Goal: Task Accomplishment & Management: Use online tool/utility

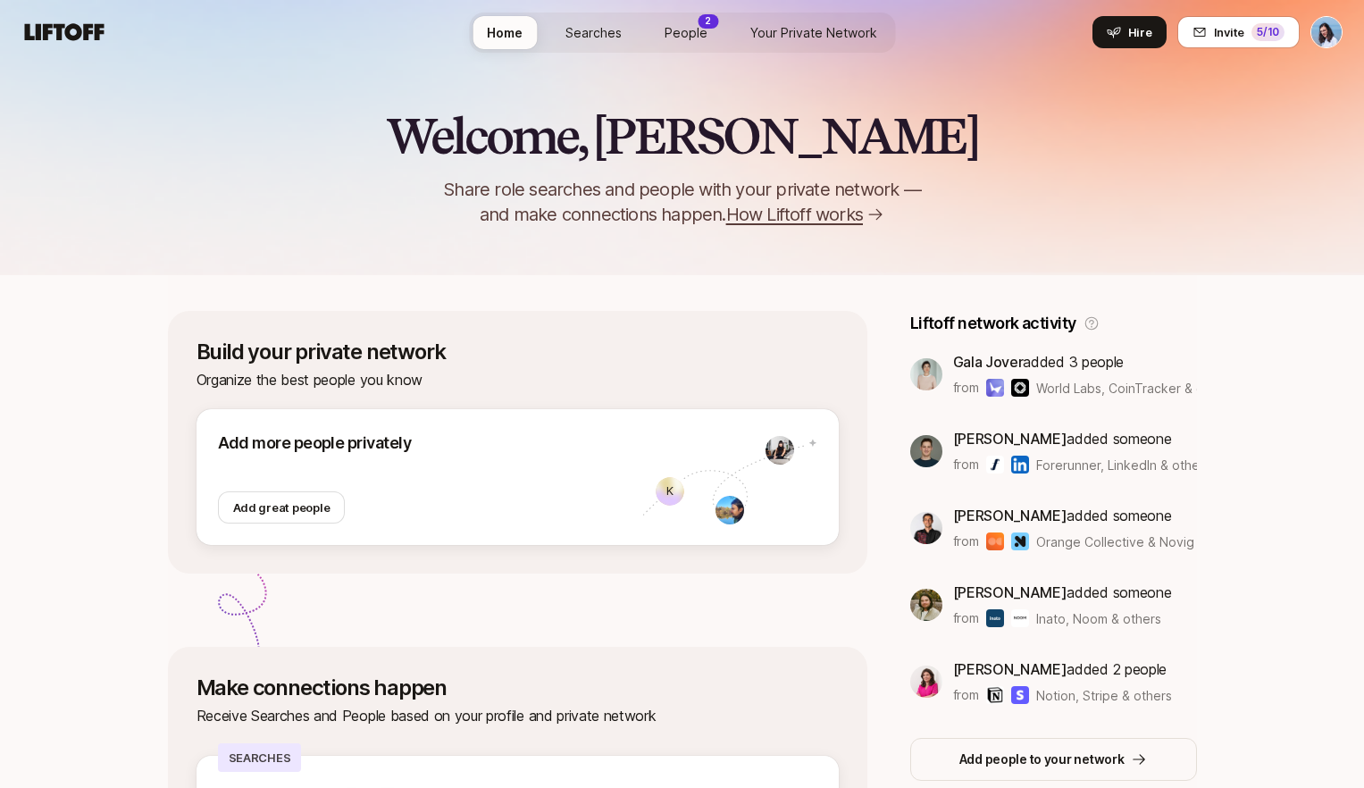
click at [695, 45] on link "People 2" at bounding box center [685, 32] width 71 height 33
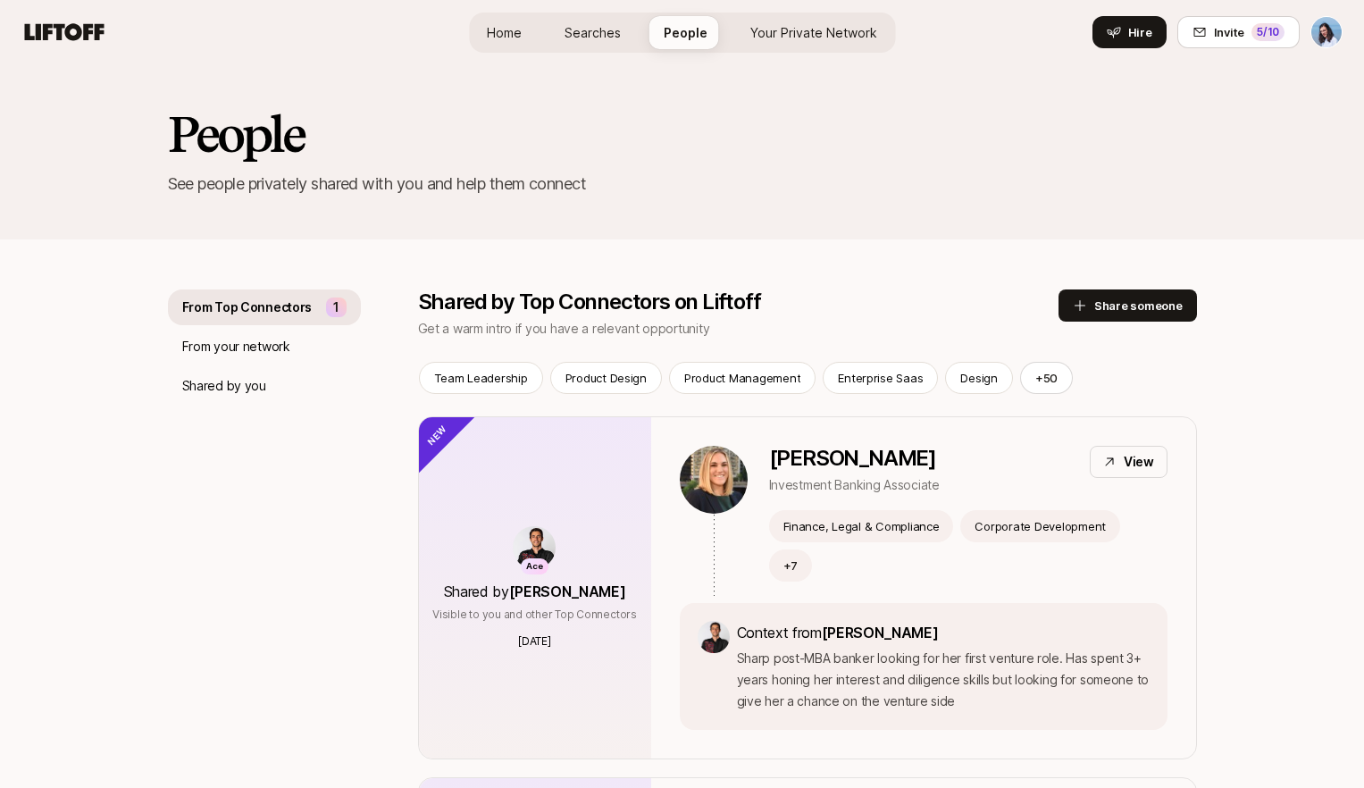
click at [836, 46] on link "Your Private Network" at bounding box center [813, 32] width 155 height 33
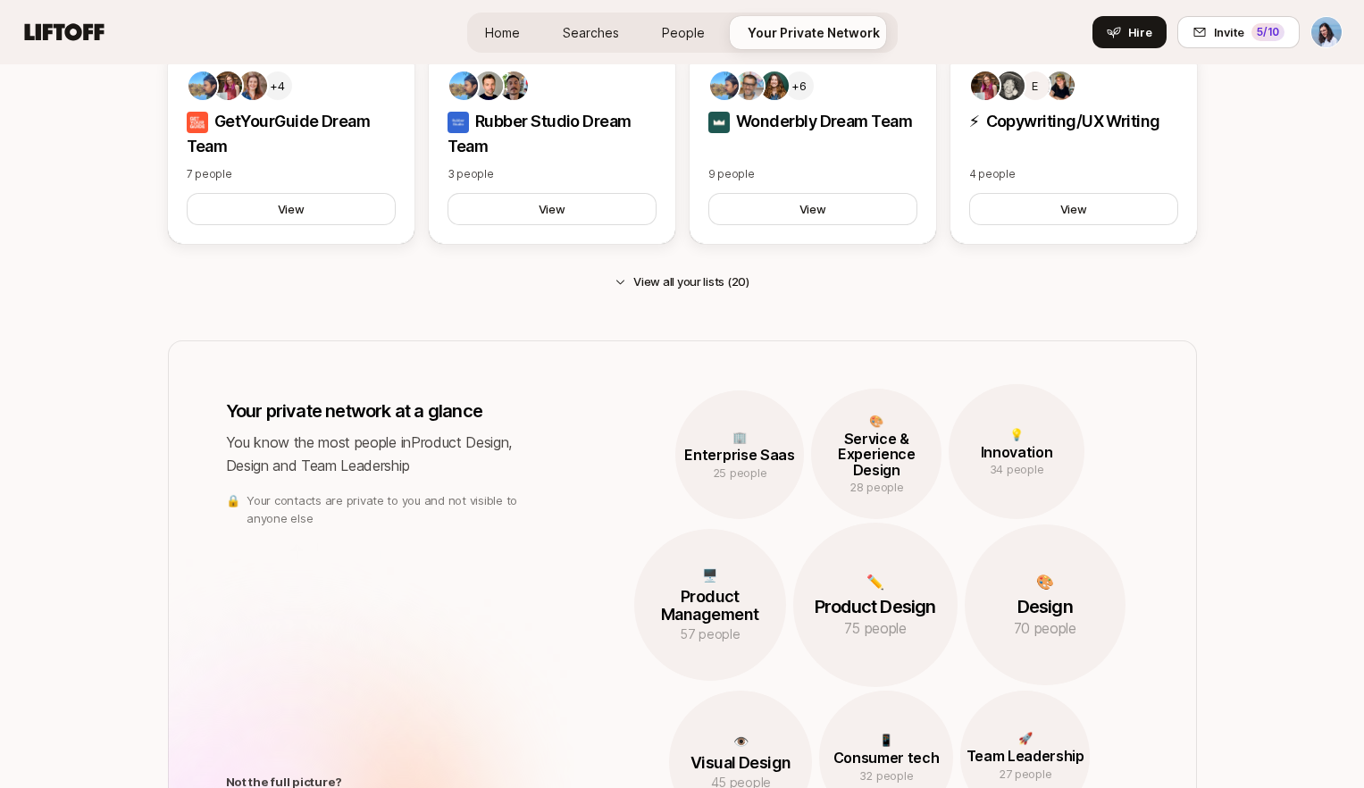
scroll to position [1026, 0]
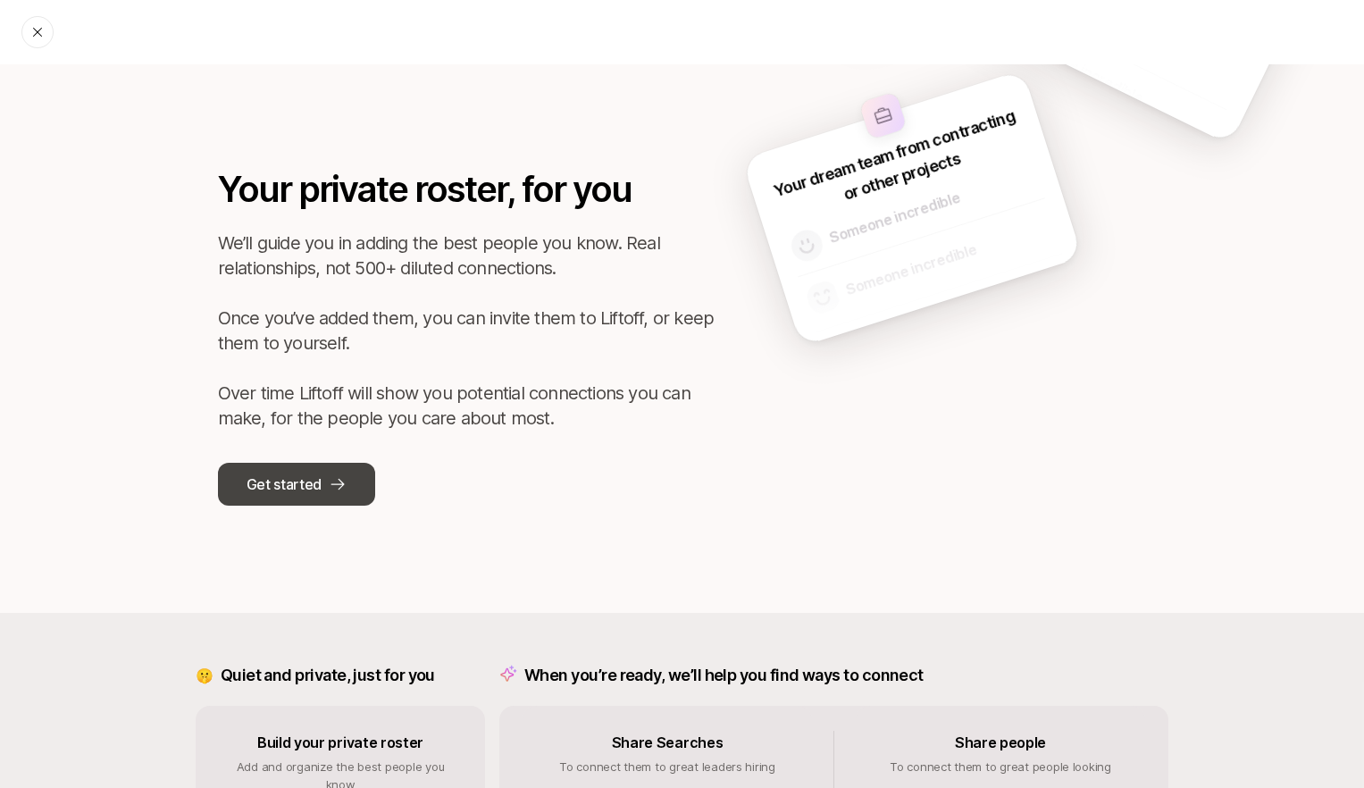
click at [345, 489] on icon at bounding box center [338, 484] width 18 height 18
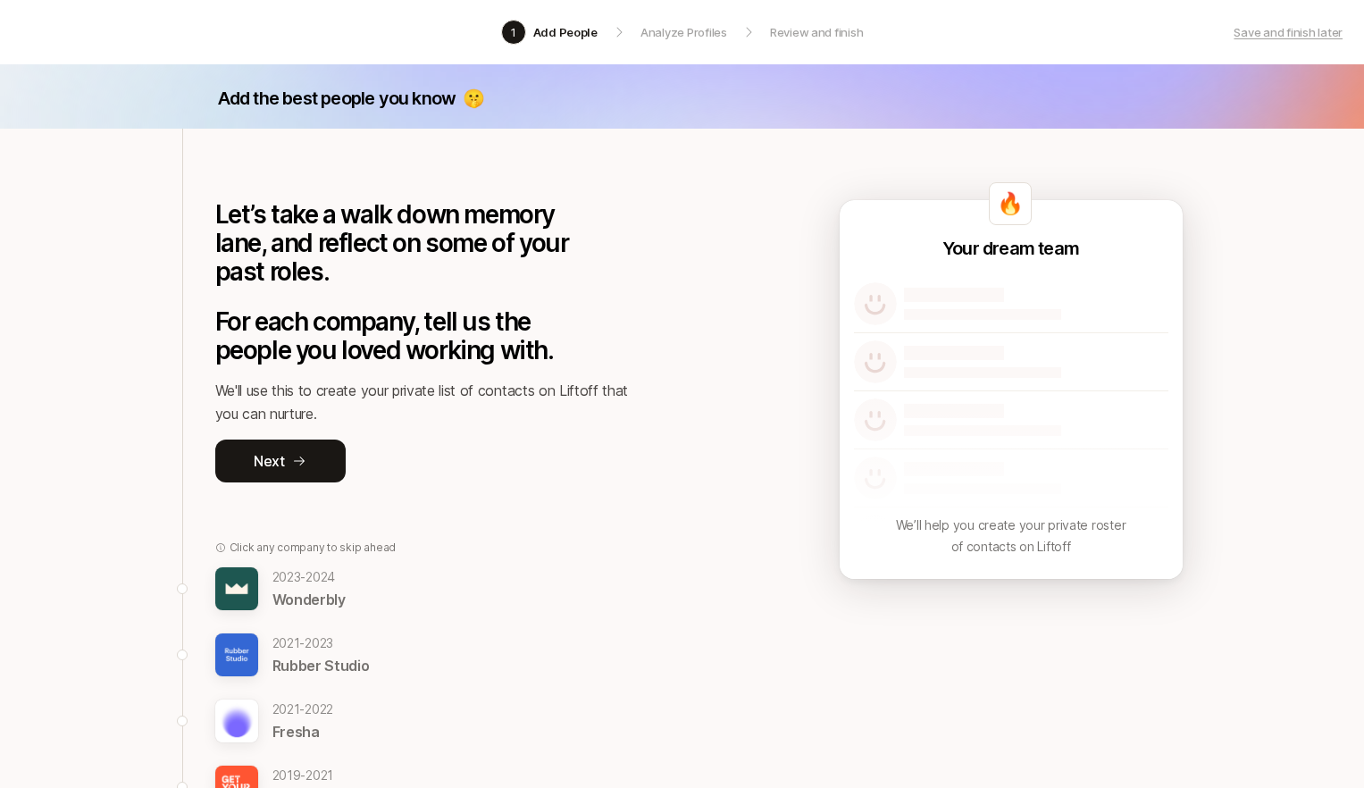
click at [295, 655] on p "Rubber Studio" at bounding box center [320, 665] width 97 height 23
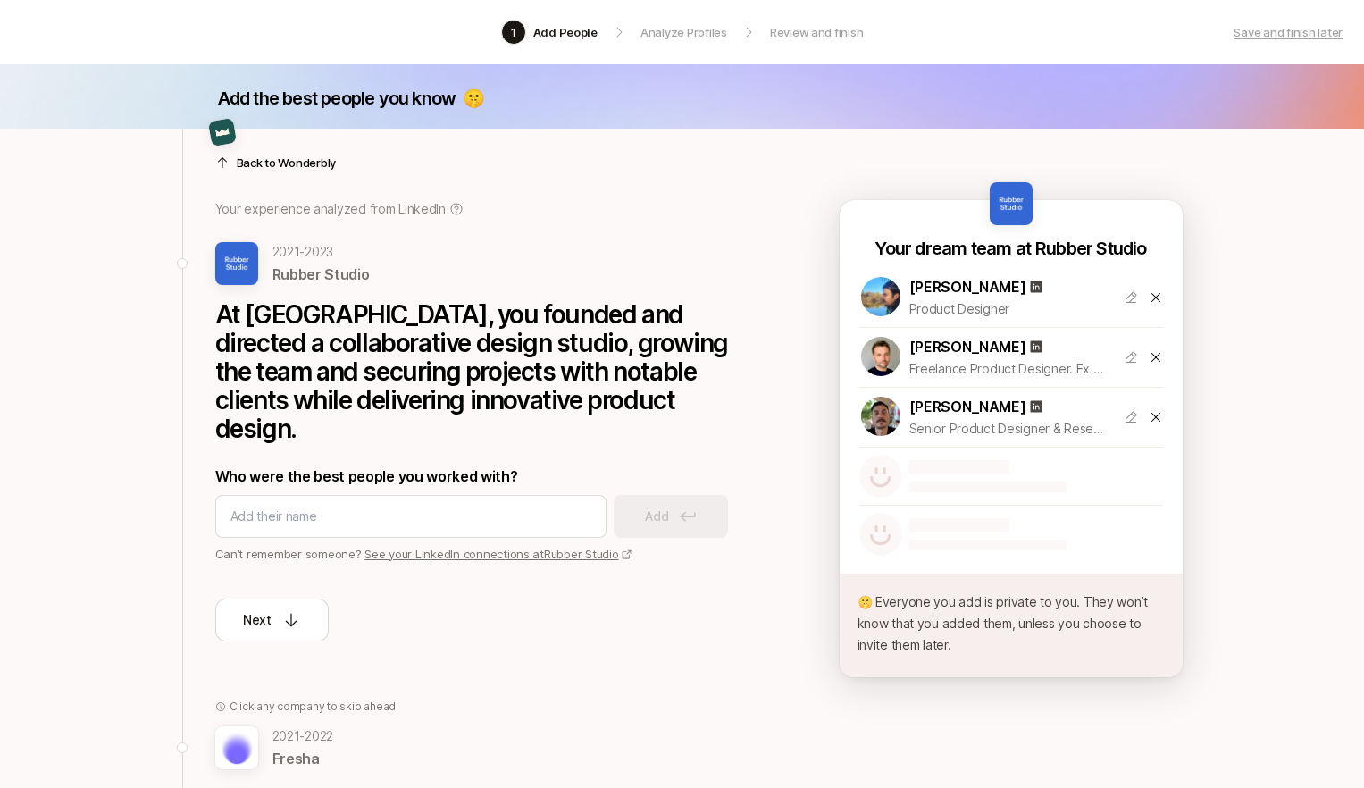
click at [1155, 412] on icon at bounding box center [1155, 417] width 14 height 14
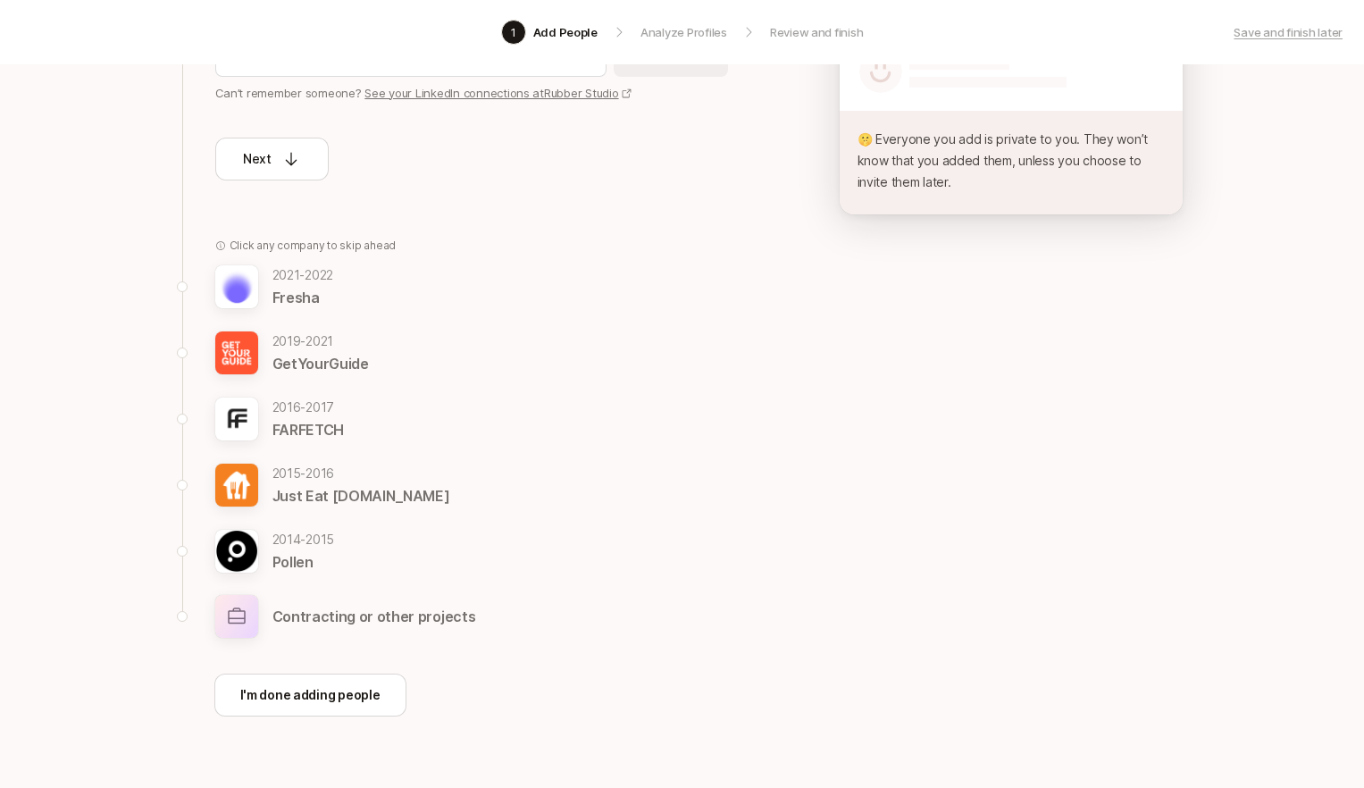
scroll to position [475, 0]
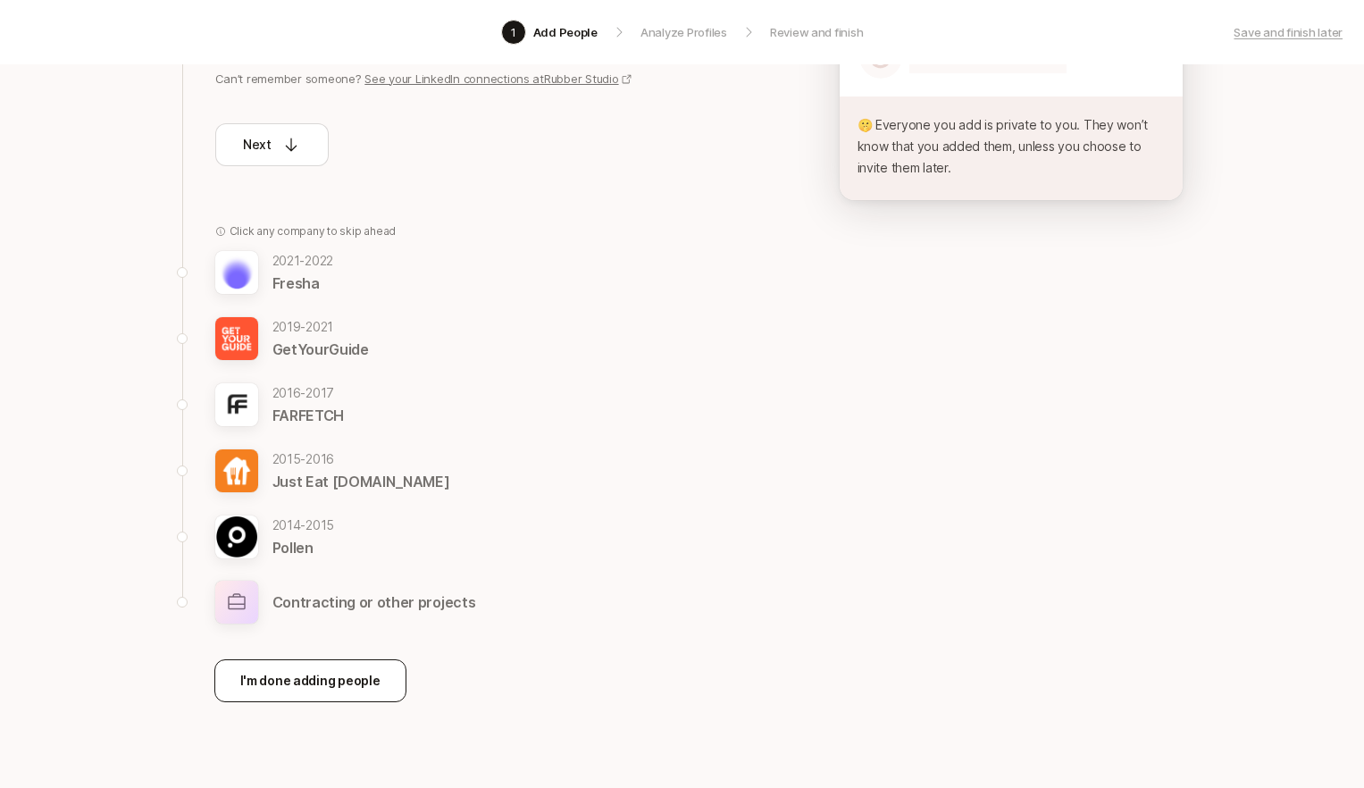
click at [327, 670] on p "I'm done adding people" at bounding box center [310, 680] width 140 height 21
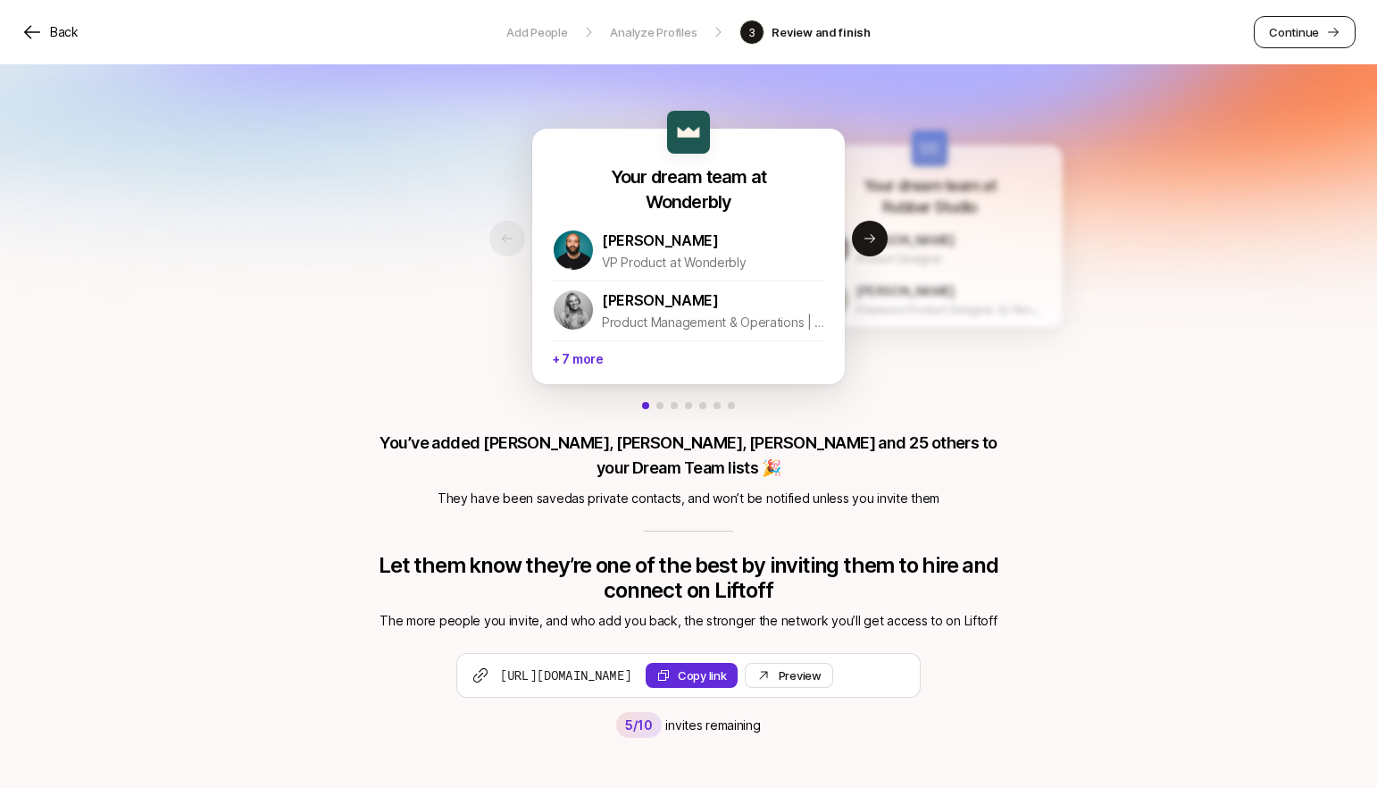
click at [1309, 29] on p "Continue" at bounding box center [1294, 32] width 50 height 18
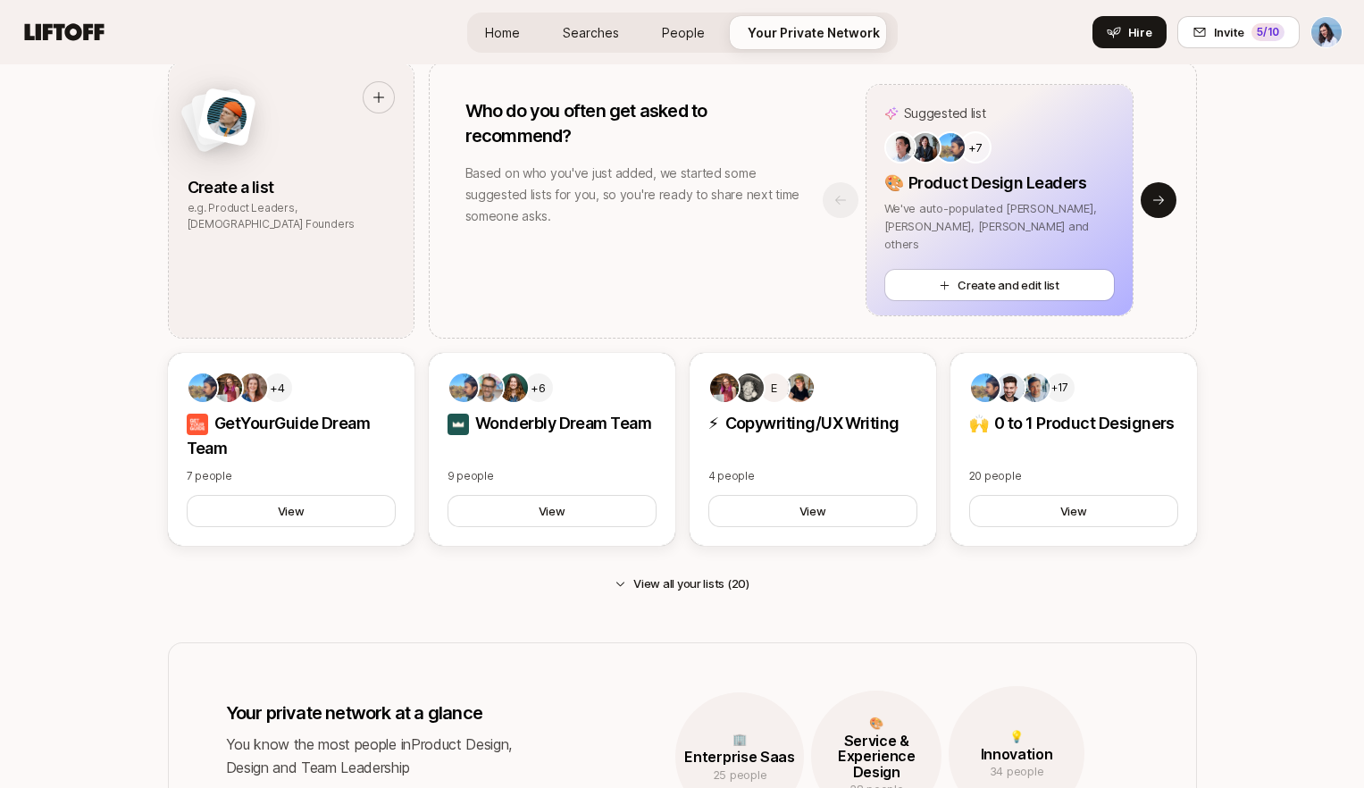
scroll to position [1113, 0]
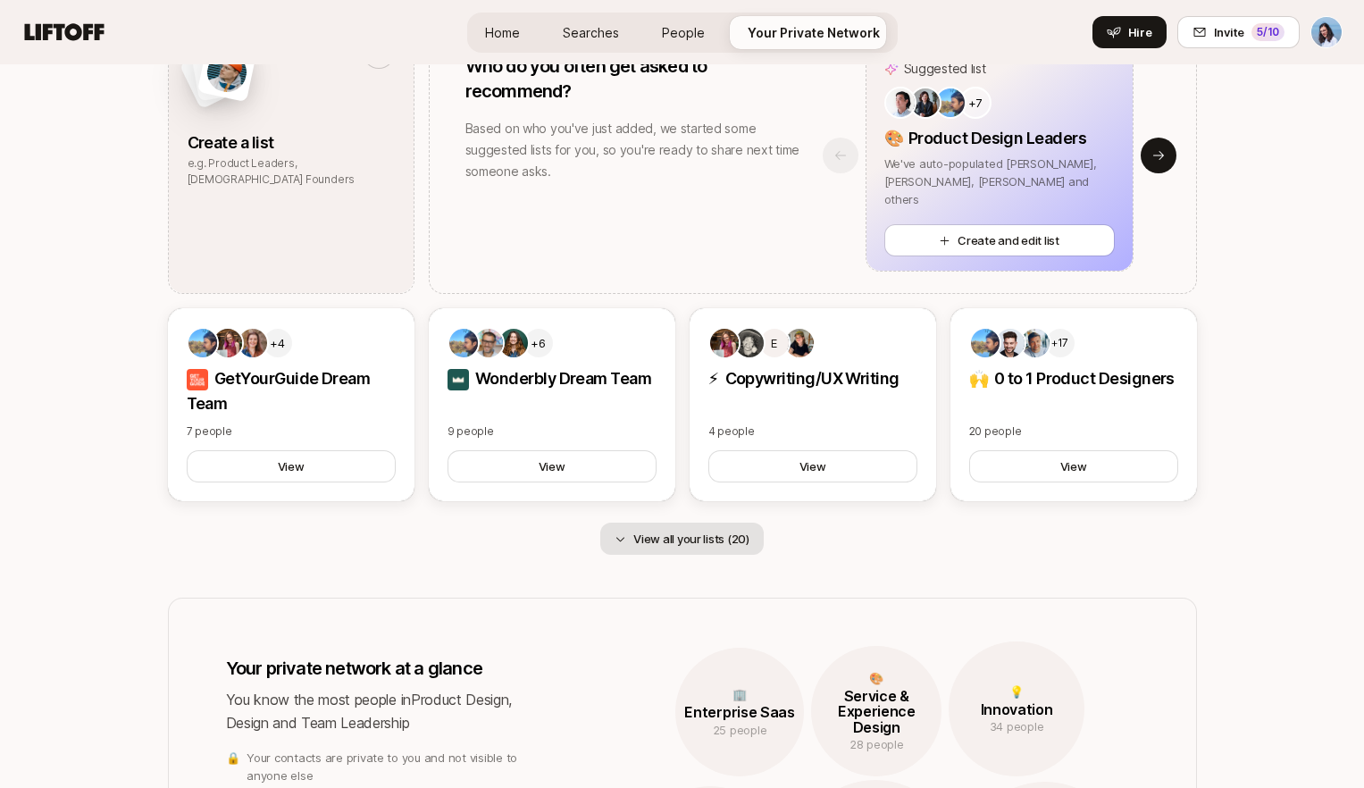
click at [696, 542] on button "View all your lists (20)" at bounding box center [681, 538] width 163 height 32
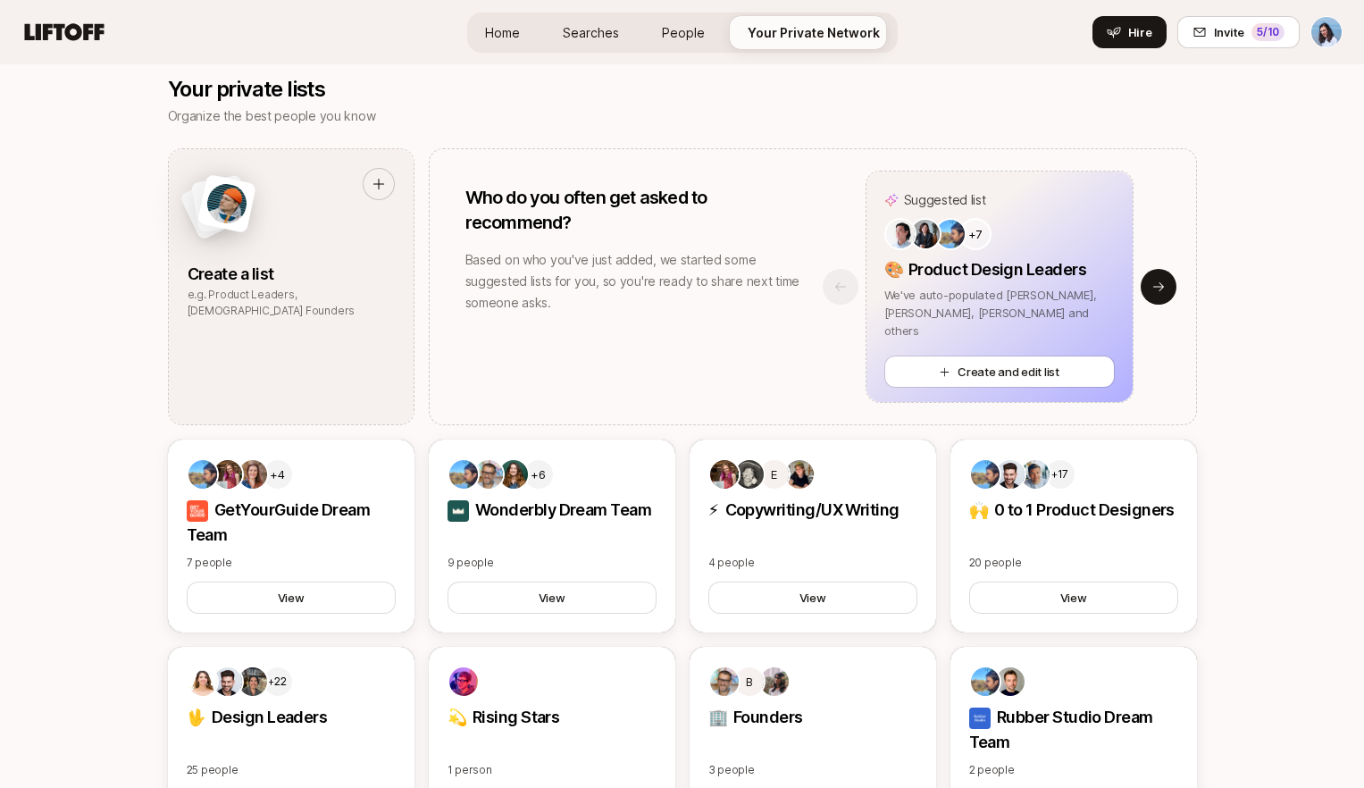
scroll to position [978, 0]
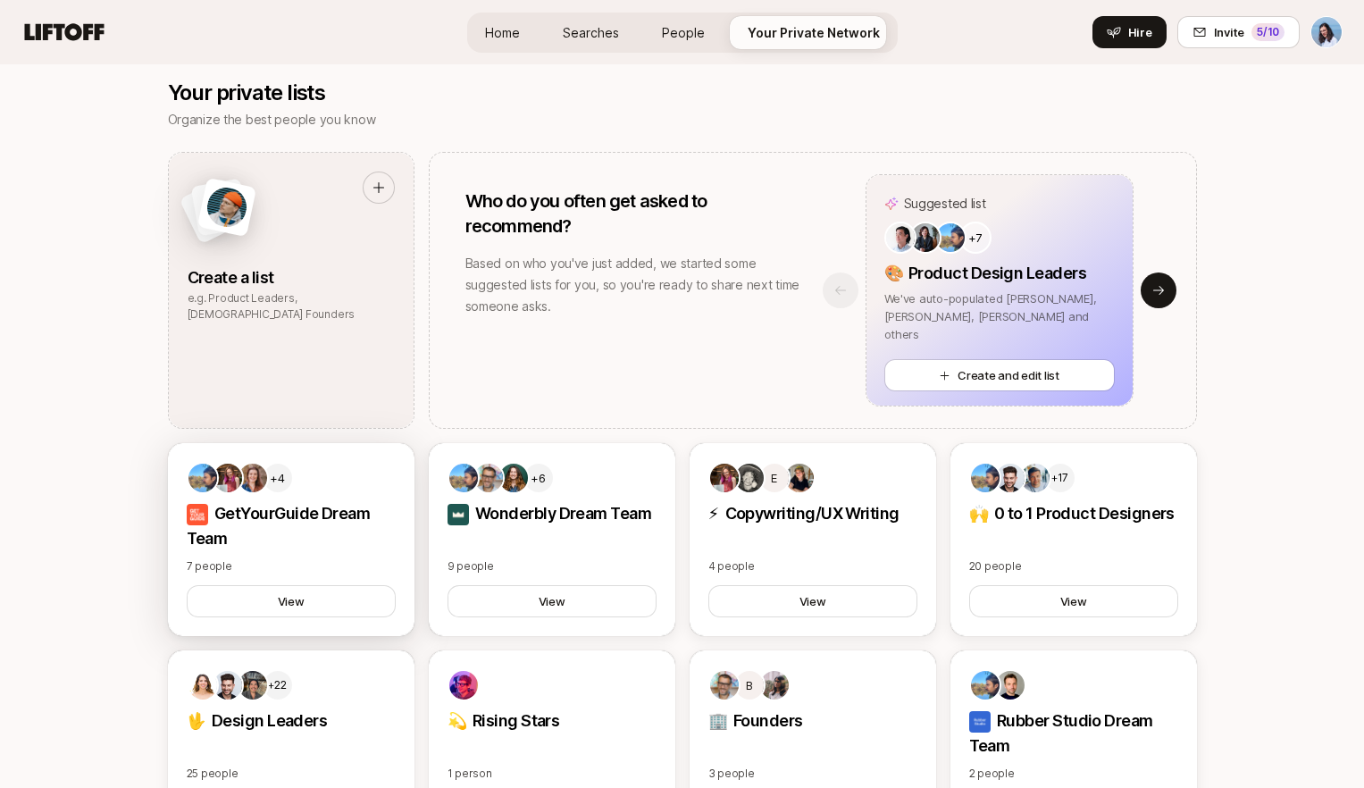
click at [302, 524] on p "GetYourGuide Dream Team" at bounding box center [291, 526] width 209 height 50
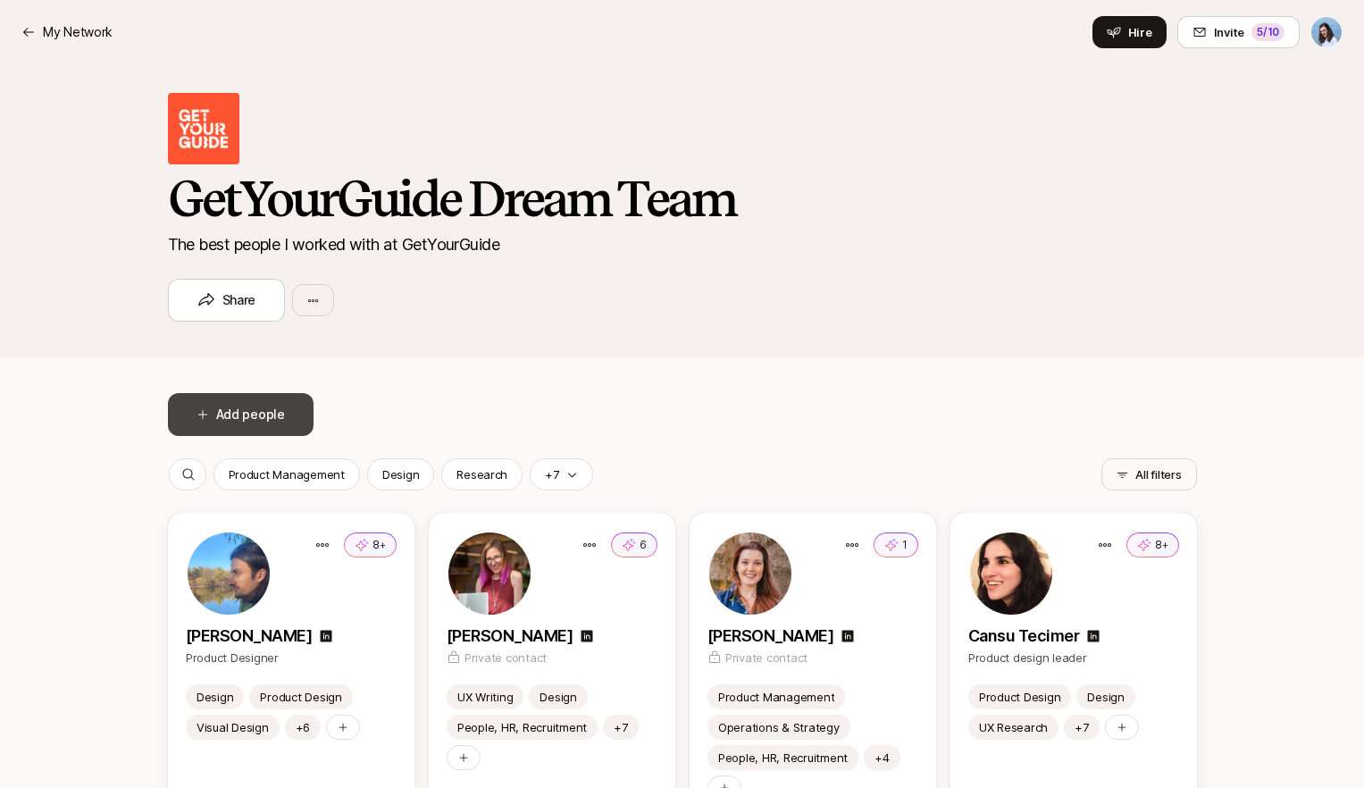
click at [222, 411] on button "Add people" at bounding box center [241, 414] width 146 height 43
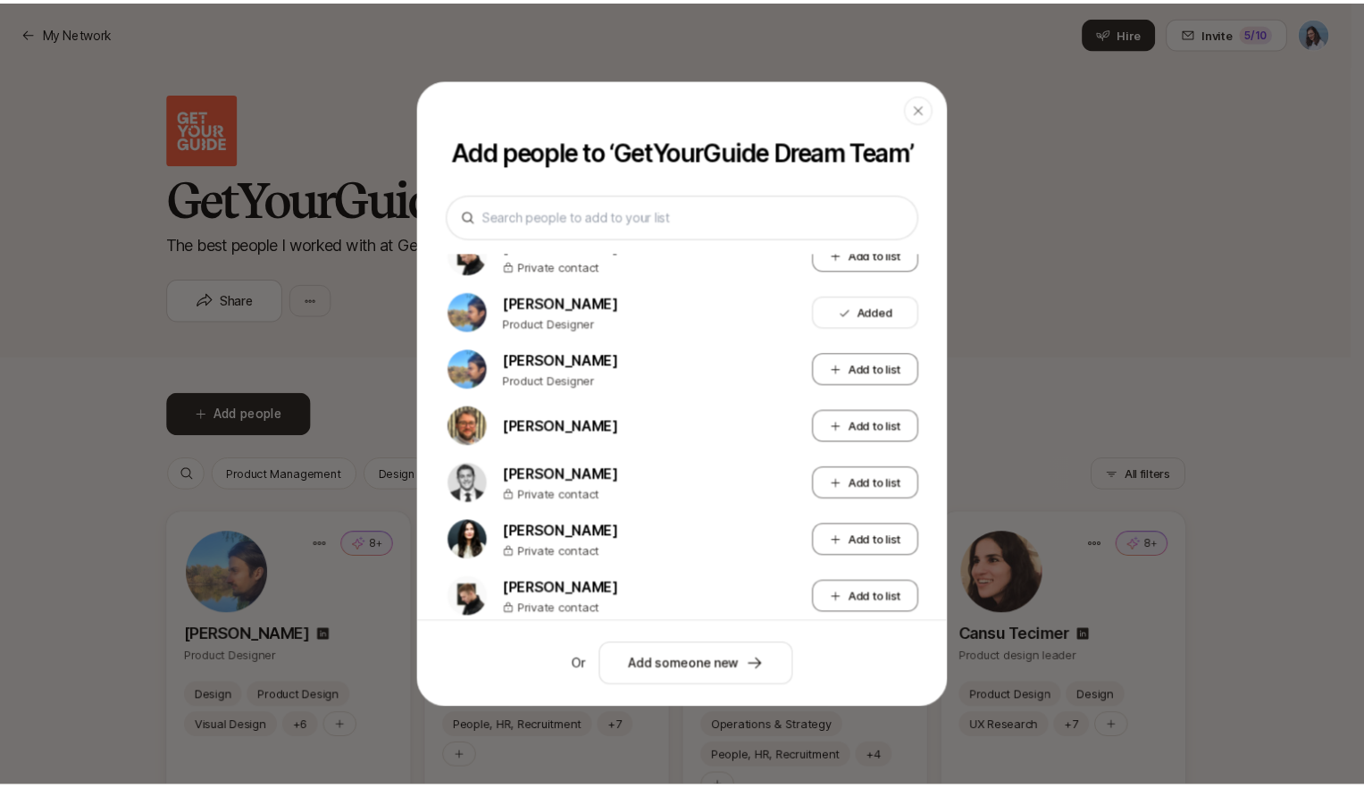
scroll to position [355, 0]
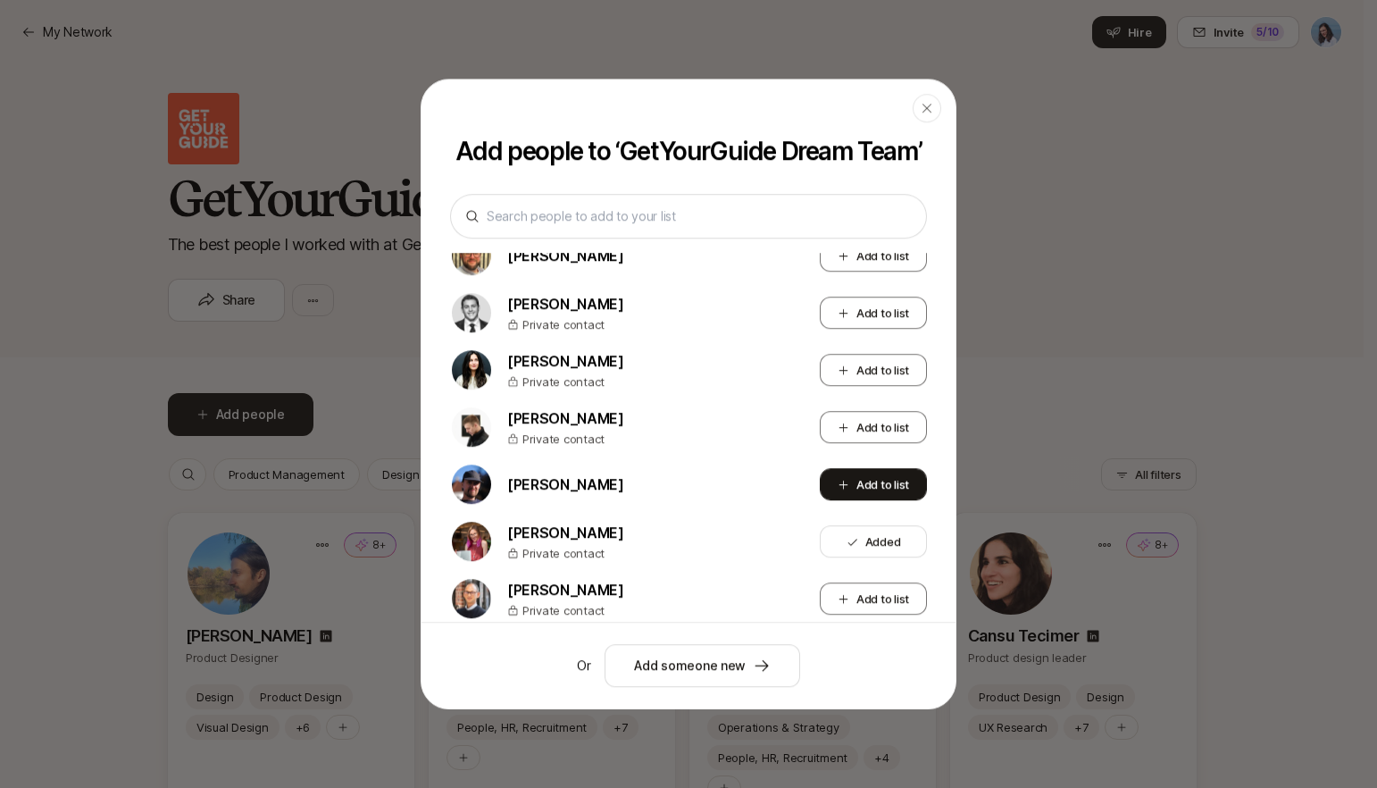
click at [846, 500] on button "Add to list" at bounding box center [873, 484] width 107 height 32
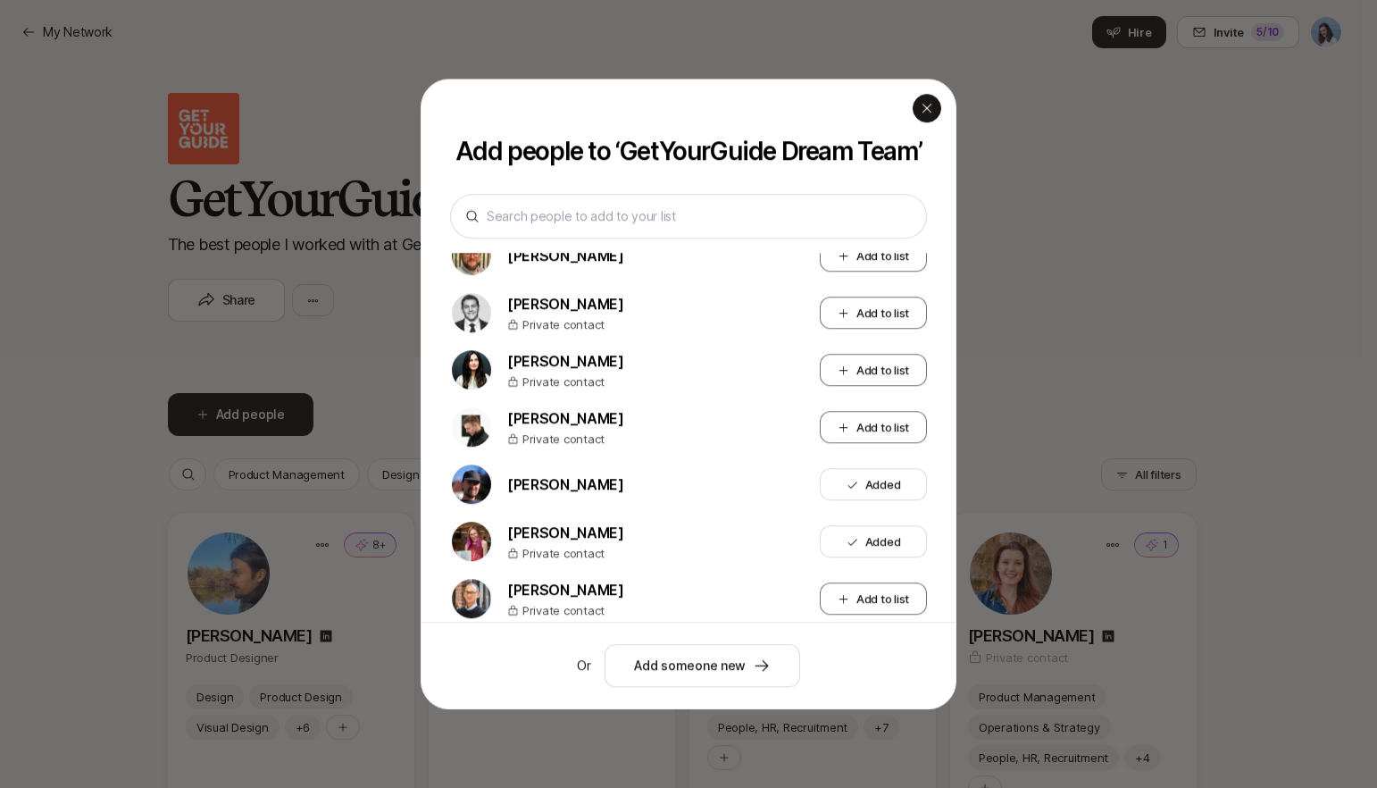
click at [925, 102] on icon "button" at bounding box center [927, 108] width 14 height 14
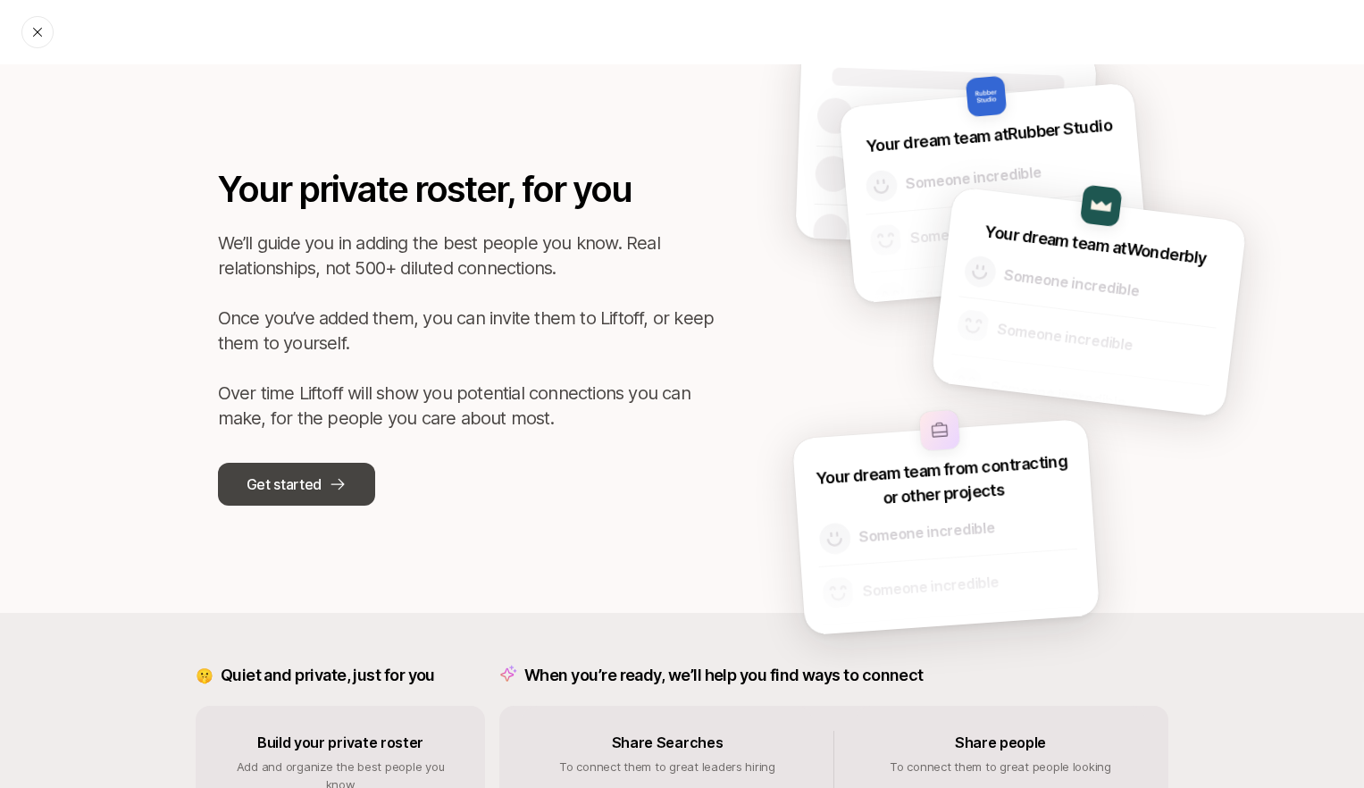
click at [316, 485] on p "Get started" at bounding box center [283, 483] width 75 height 23
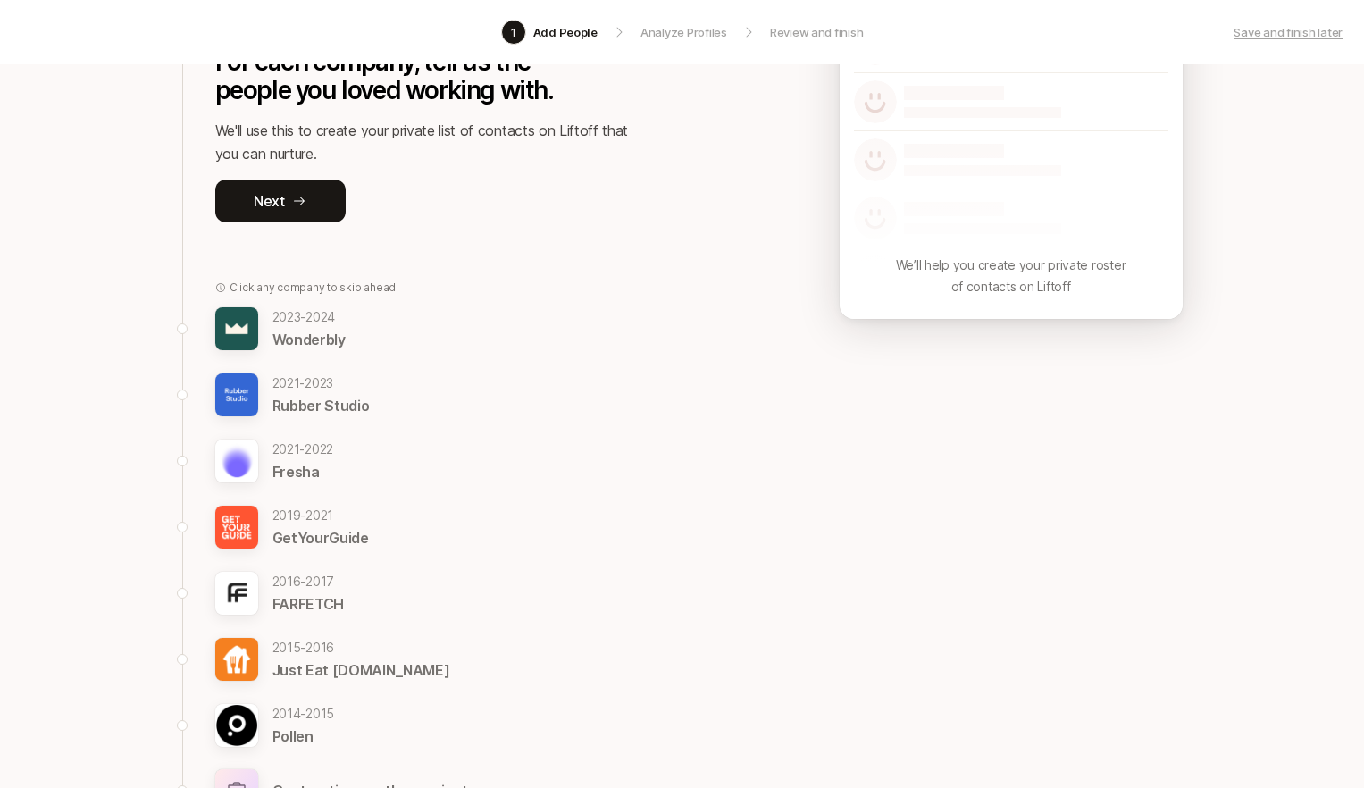
scroll to position [267, 0]
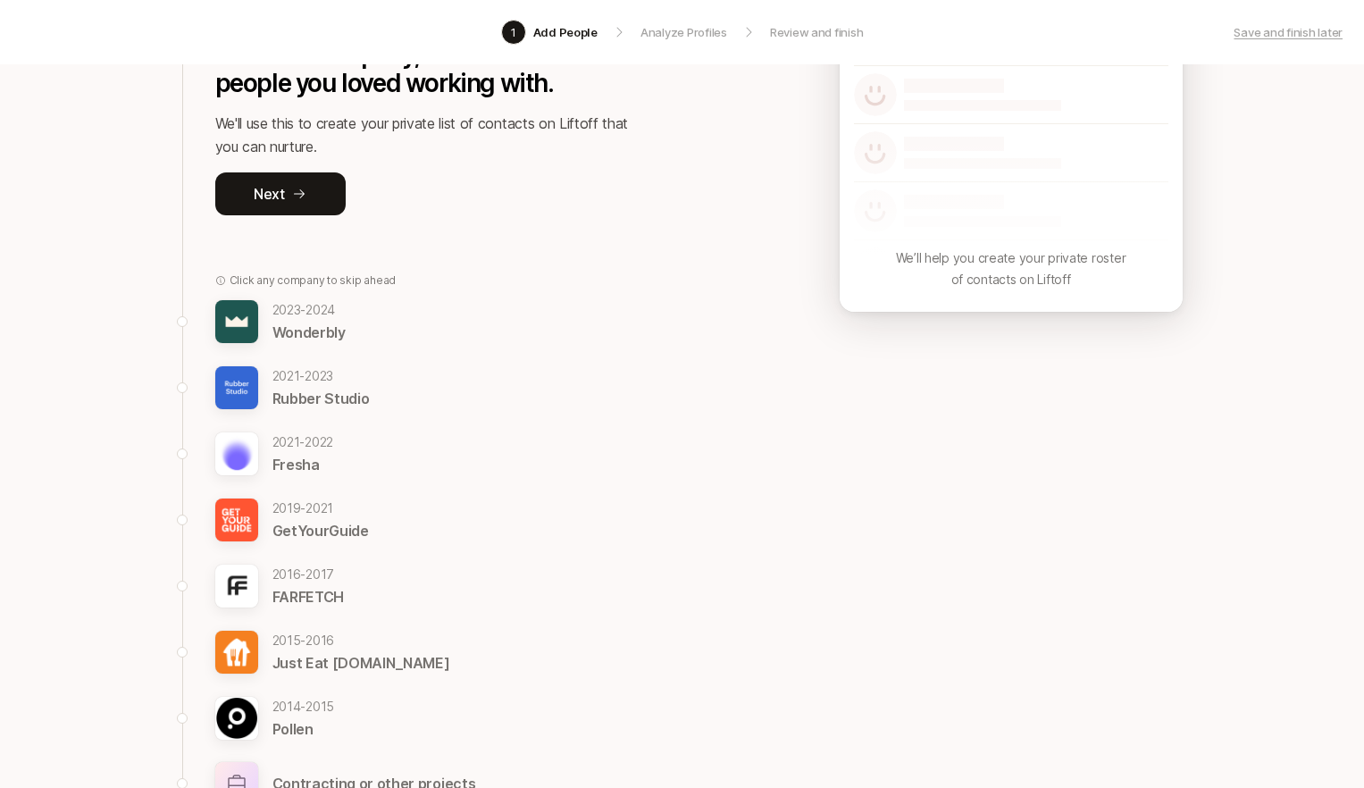
click at [295, 531] on p "GetYourGuide" at bounding box center [320, 530] width 96 height 23
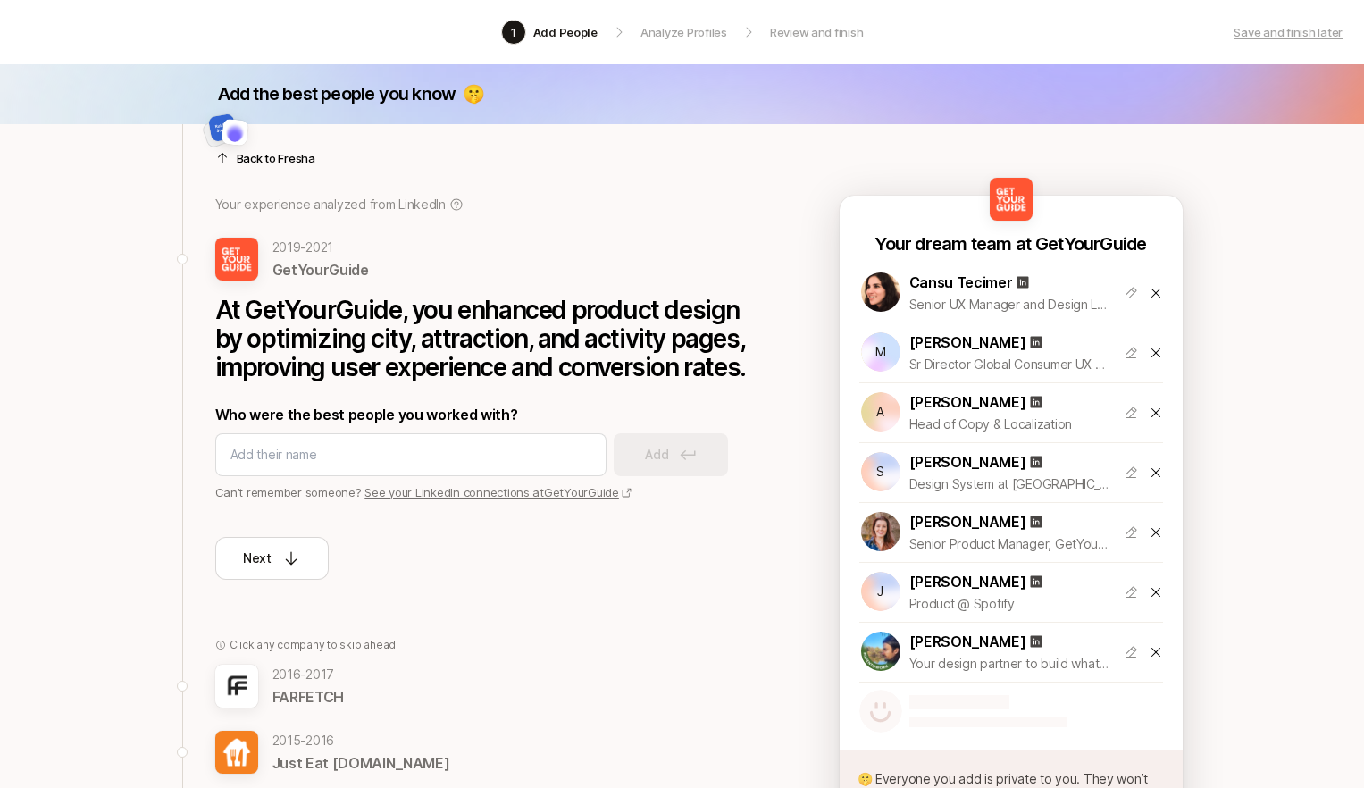
scroll to position [7, 0]
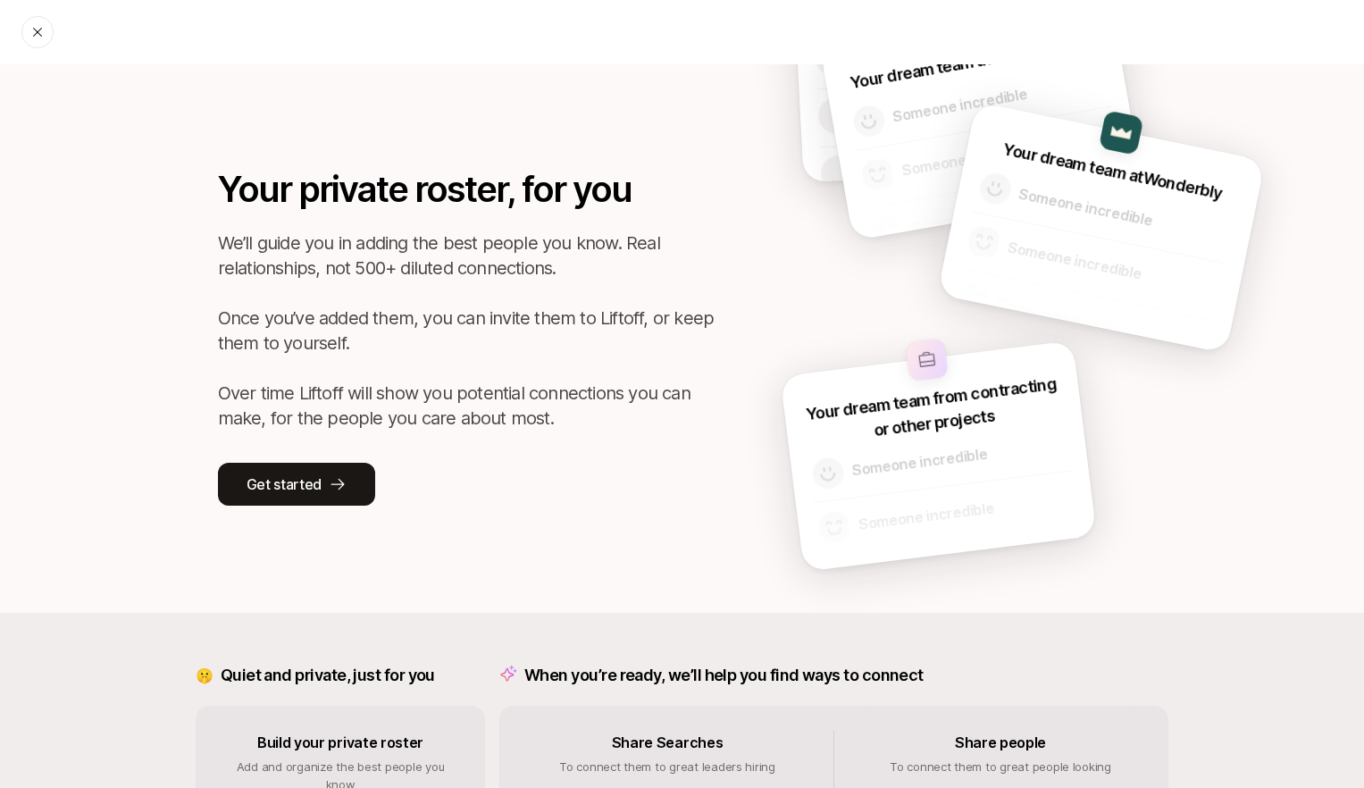
click at [39, 30] on icon at bounding box center [37, 32] width 14 height 14
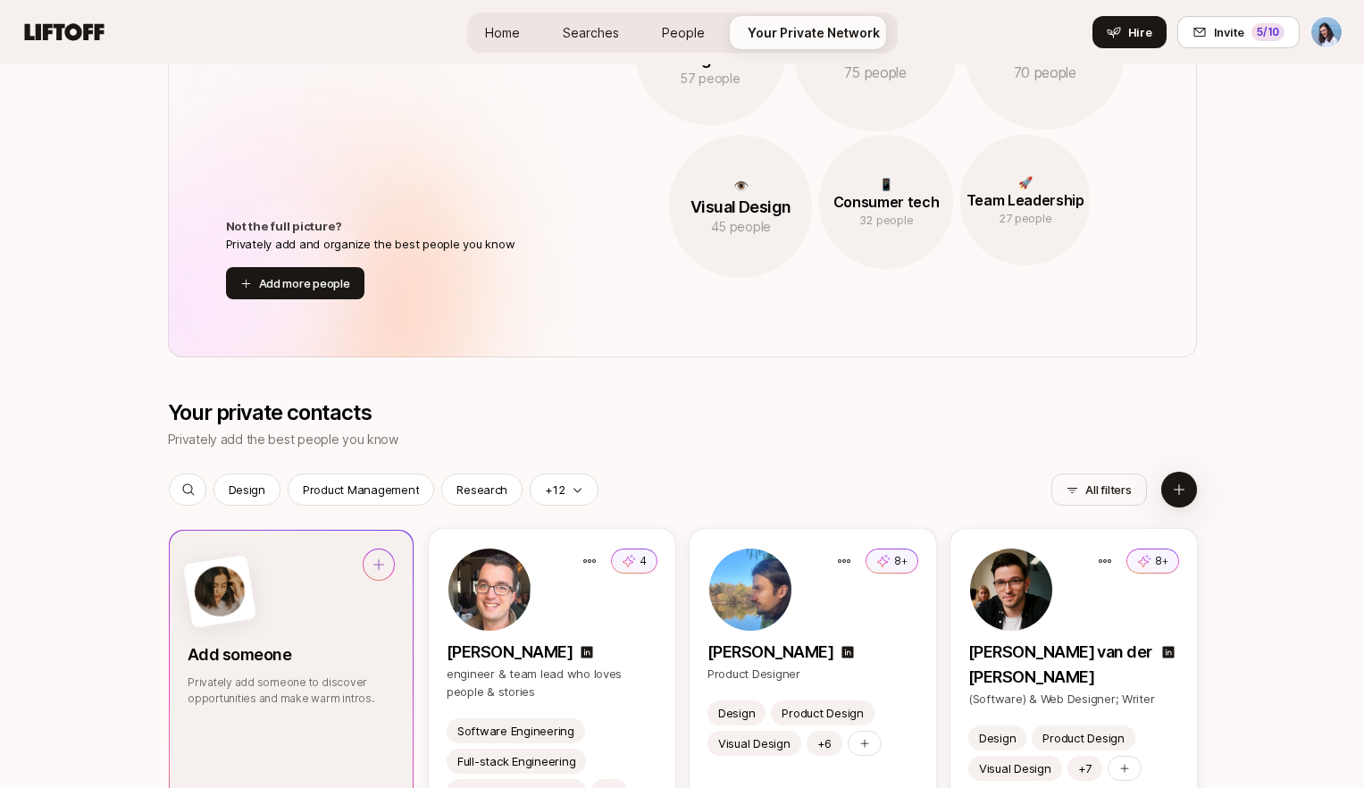
scroll to position [1957, 0]
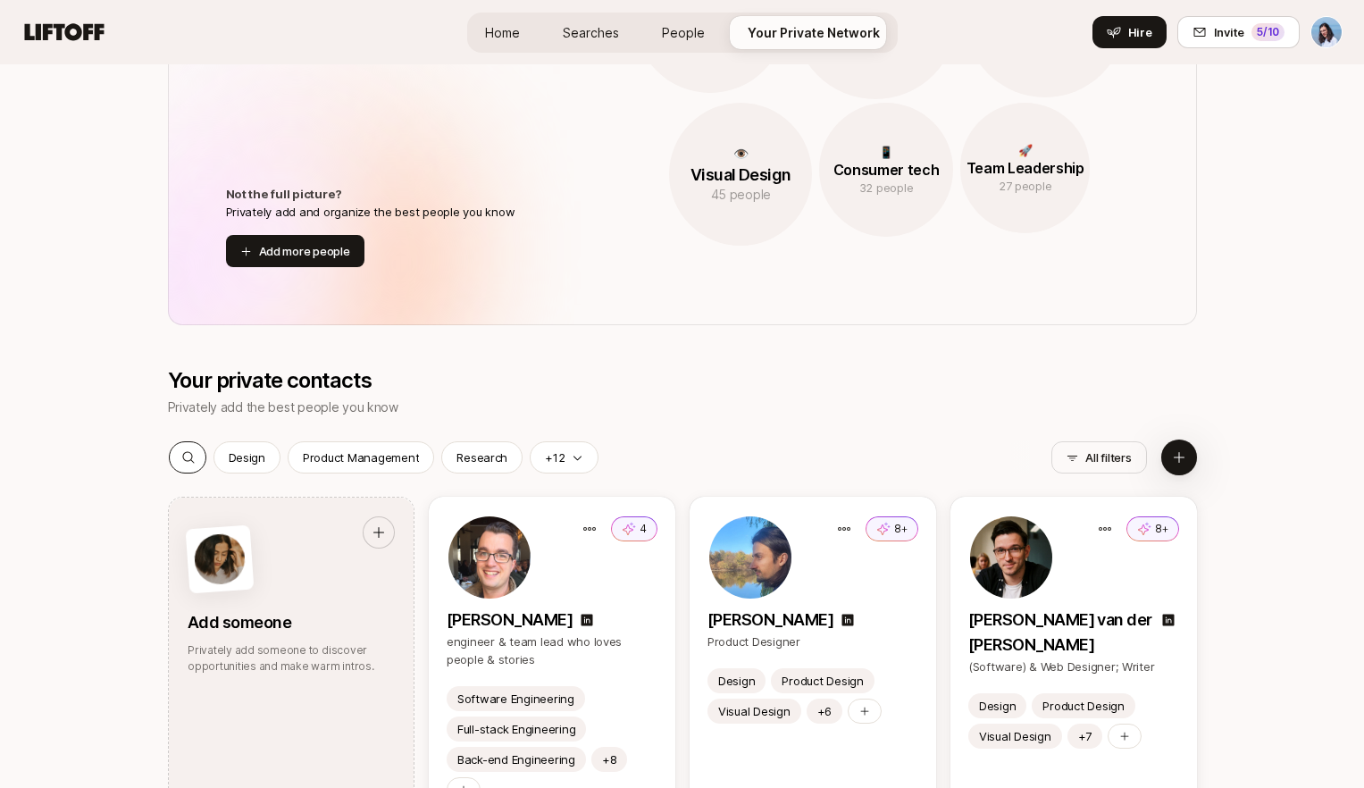
click at [191, 458] on icon at bounding box center [188, 458] width 12 height 12
click at [232, 452] on input at bounding box center [289, 456] width 164 height 21
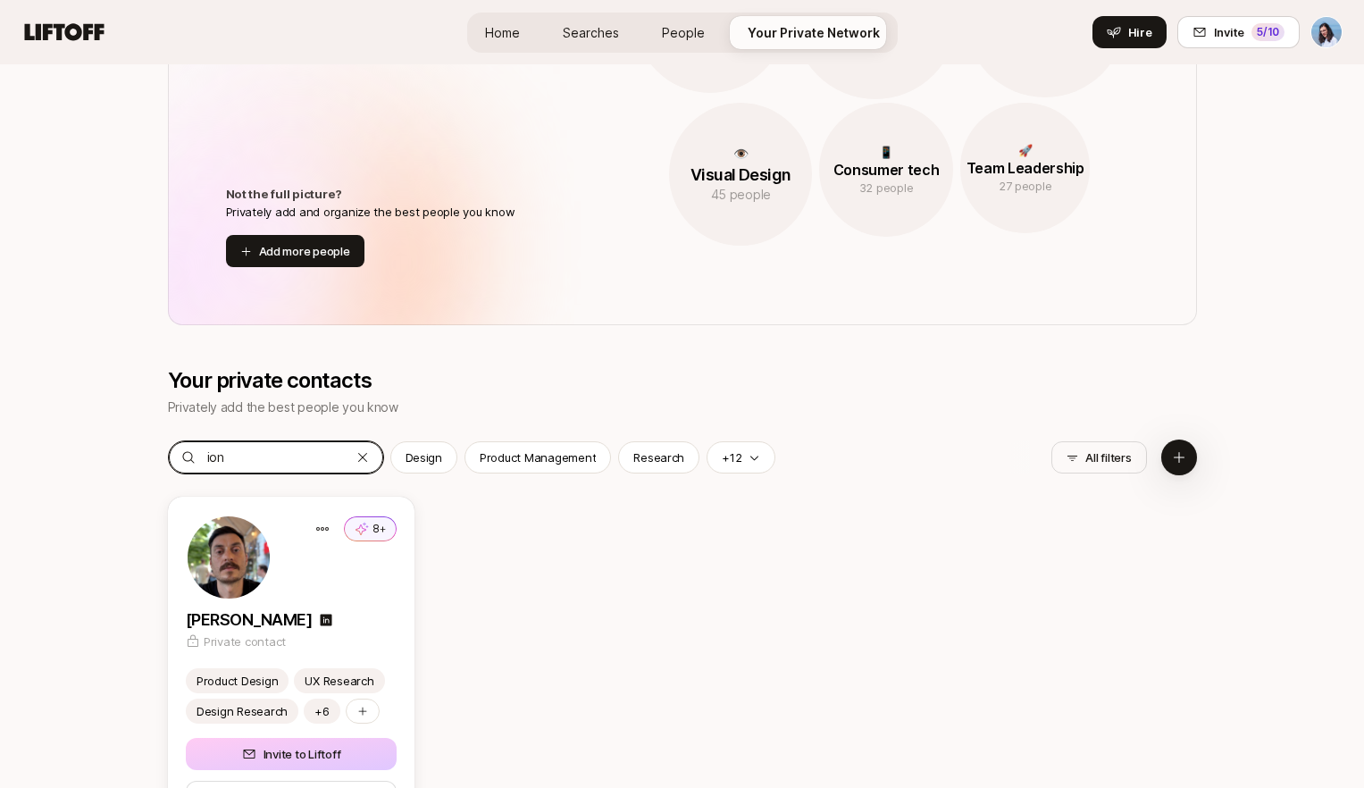
type input "ion"
